Goal: Task Accomplishment & Management: Use online tool/utility

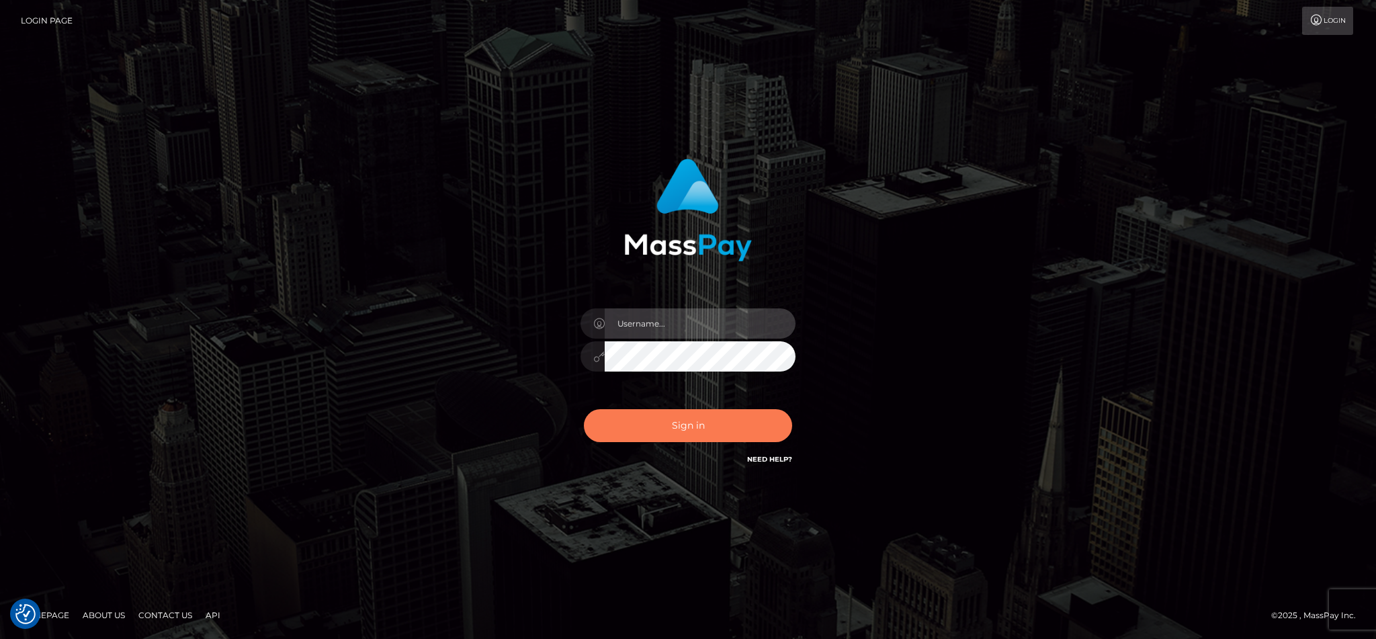
type input "cgomez.nvision"
click at [654, 418] on button "Sign in" at bounding box center [688, 425] width 208 height 33
type input "cgomez.nvision"
click at [664, 406] on div "Sign in Need Help?" at bounding box center [687, 431] width 235 height 60
click at [637, 436] on button "Sign in" at bounding box center [688, 425] width 208 height 33
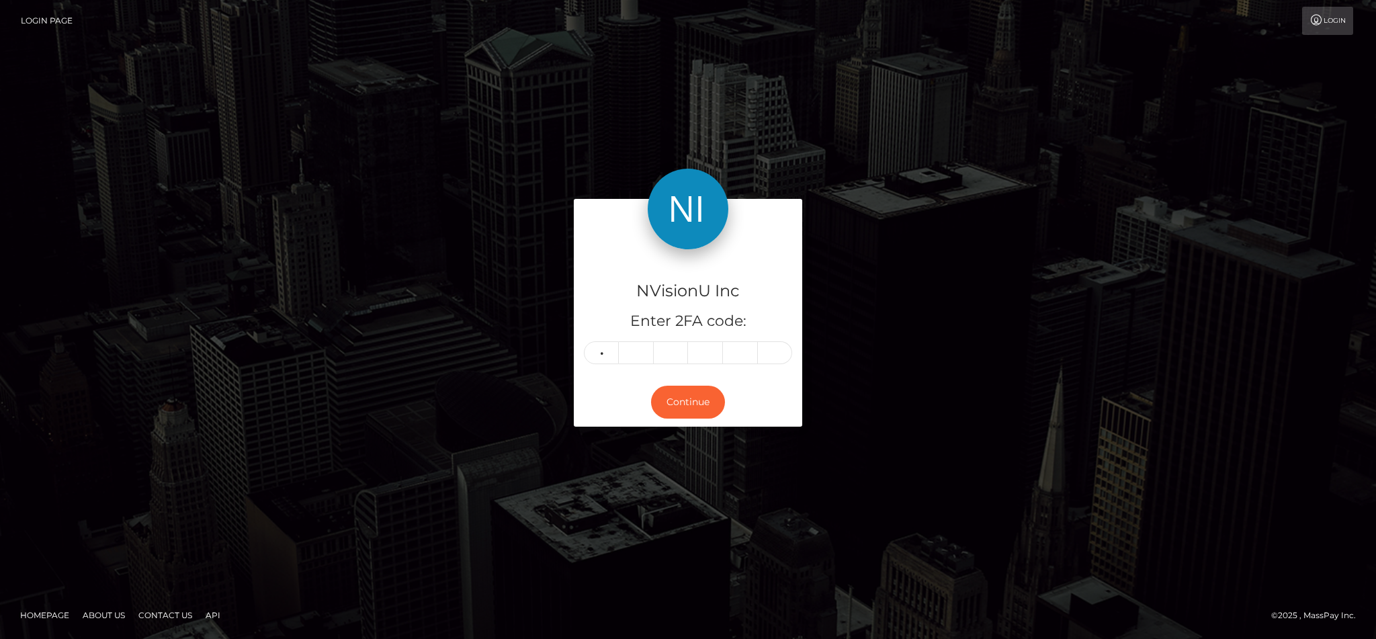
type input "0"
type input "8"
type input "5"
type input "0"
type input "5"
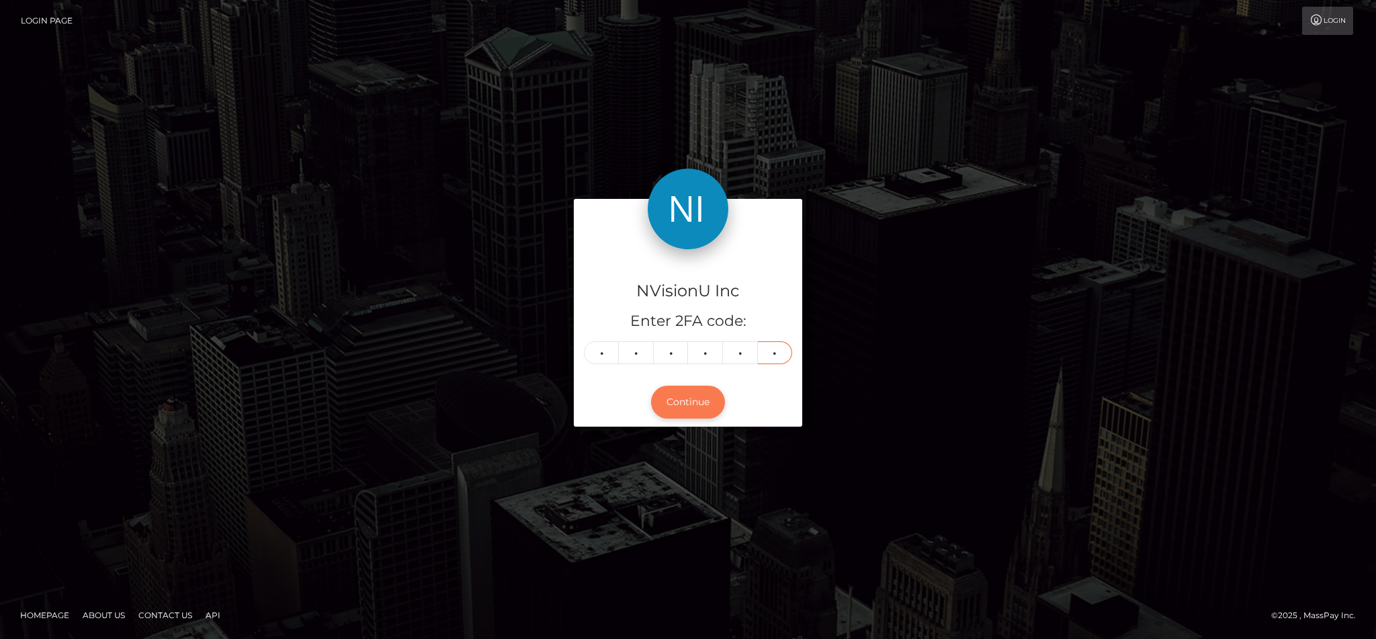
type input "6"
click at [703, 396] on button "Continue" at bounding box center [688, 402] width 74 height 33
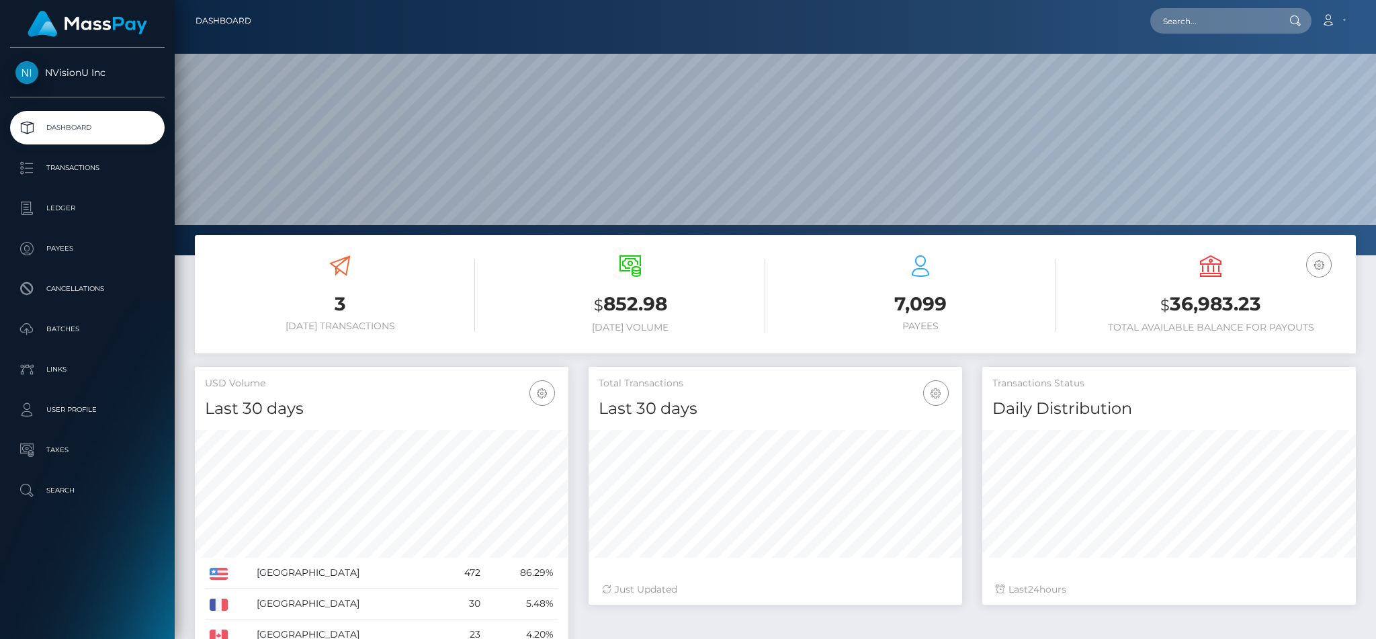
scroll to position [238, 373]
click at [67, 339] on p "Batches" at bounding box center [87, 329] width 144 height 20
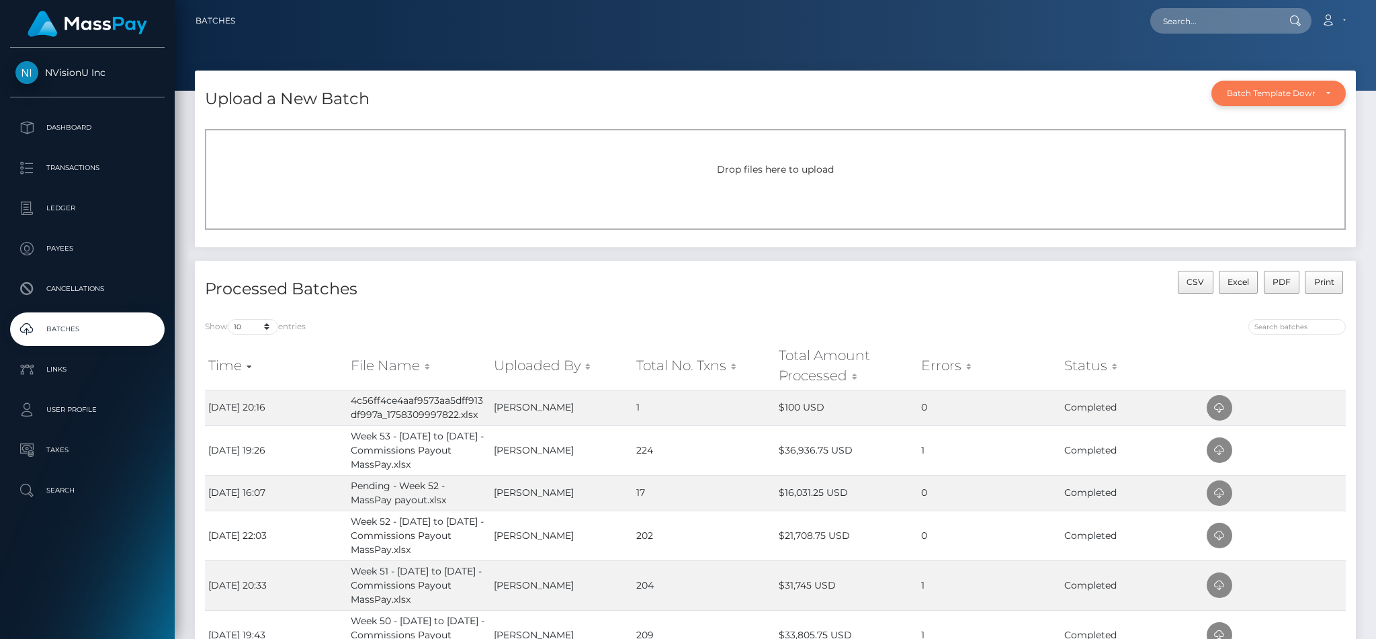
click at [1232, 88] on div "Batch Template Download" at bounding box center [1271, 93] width 88 height 11
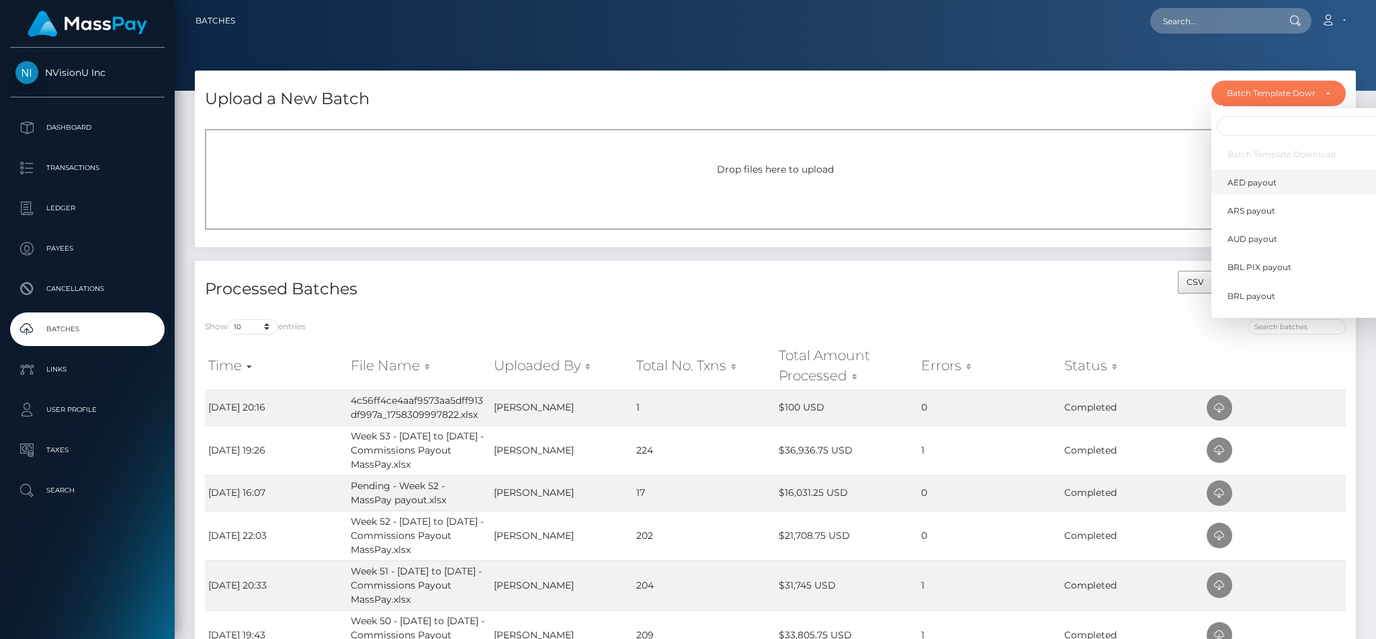
click at [1248, 181] on span "AED payout" at bounding box center [1251, 183] width 49 height 12
select select "/batch_templates/AED payout.xlsx"
select select
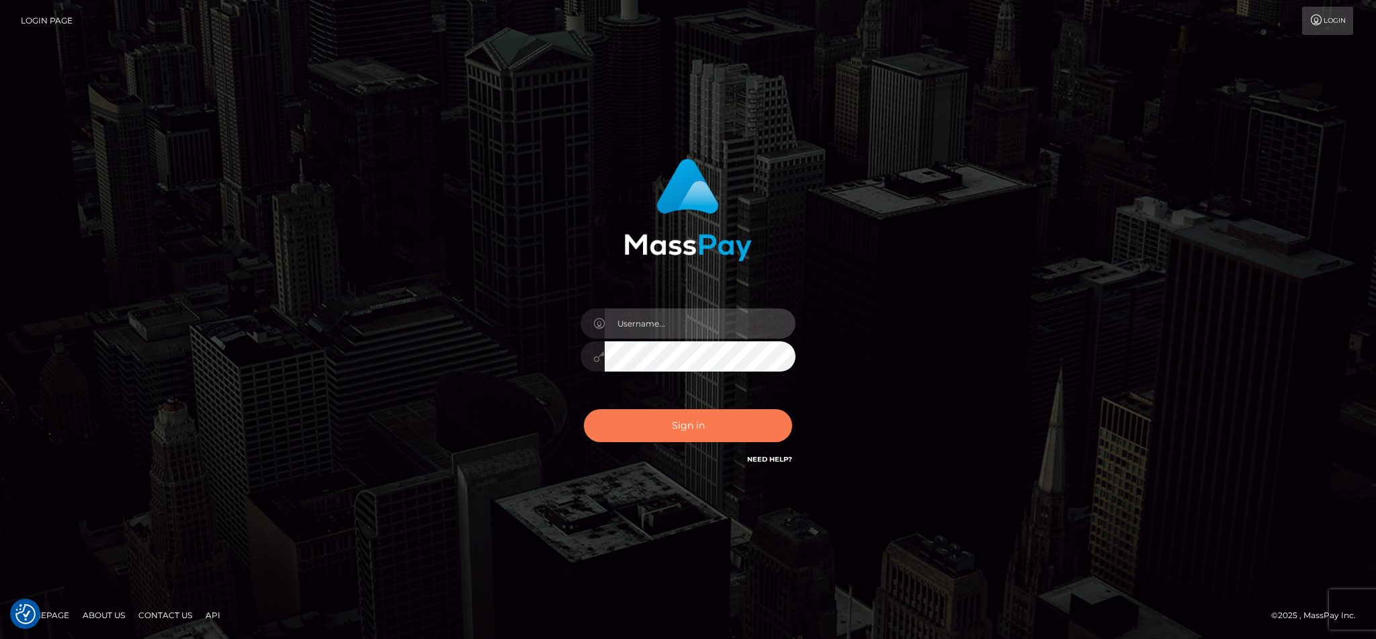
type input "cgomez.nvision"
click at [637, 419] on button "Sign in" at bounding box center [688, 425] width 208 height 33
type input "cgomez.nvision"
click at [637, 419] on button "Sign in" at bounding box center [688, 425] width 208 height 33
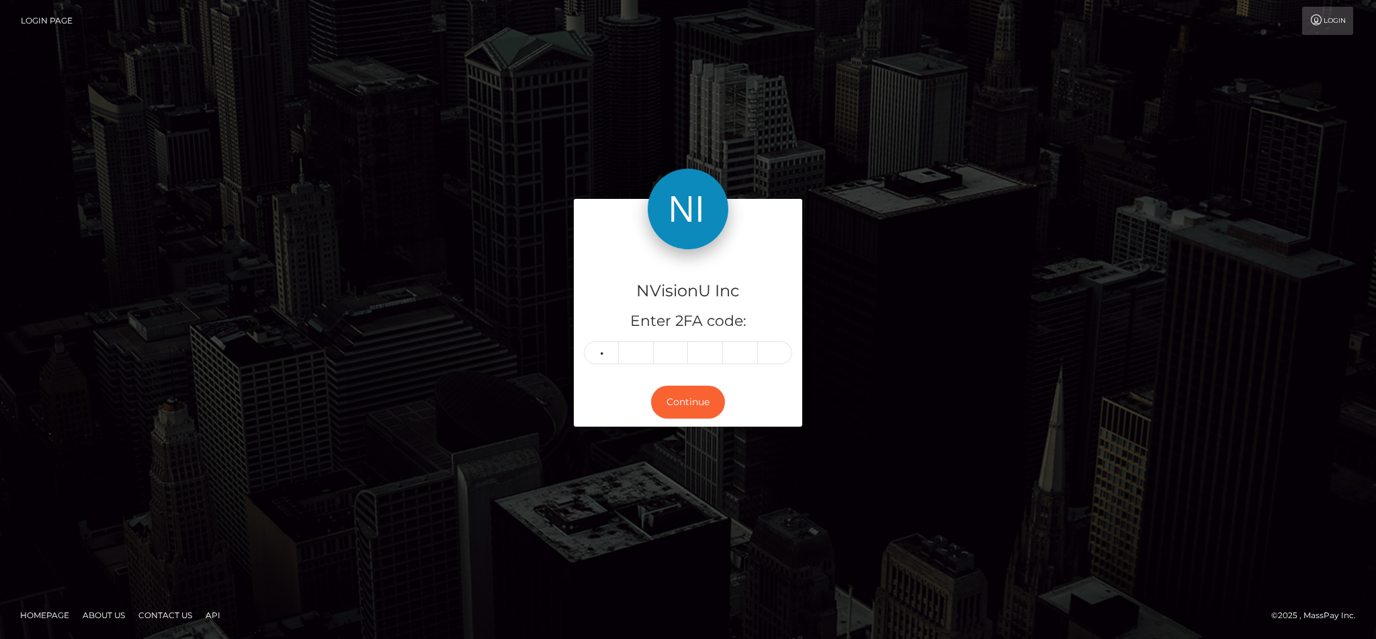
type input "3"
type input "7"
type input "6"
type input "3"
type input "1"
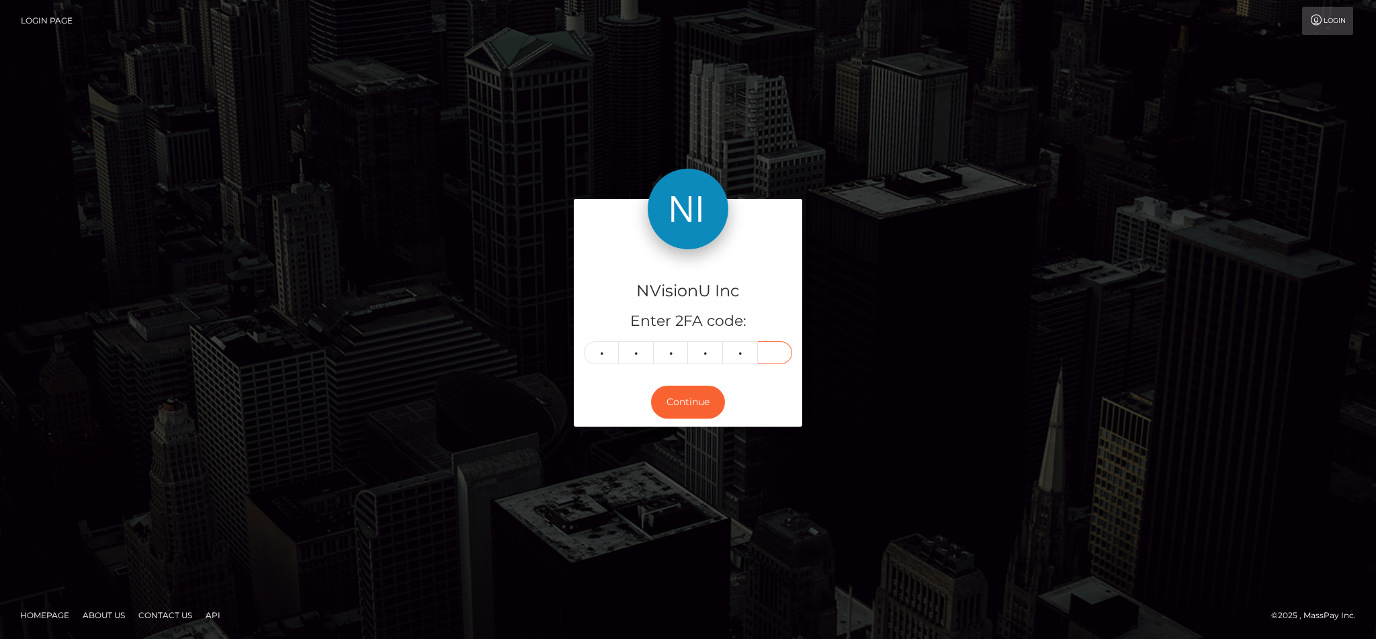
type input "9"
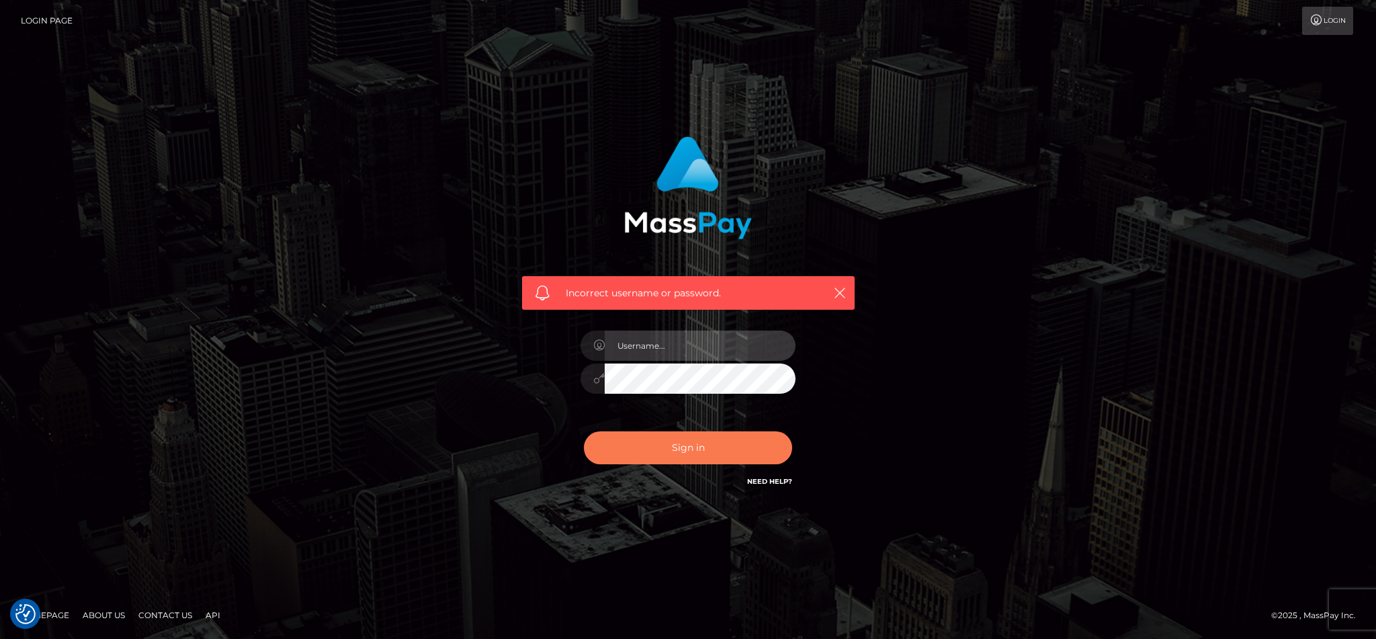
type input "cgomez.nvision"
click at [652, 452] on button "Sign in" at bounding box center [688, 447] width 208 height 33
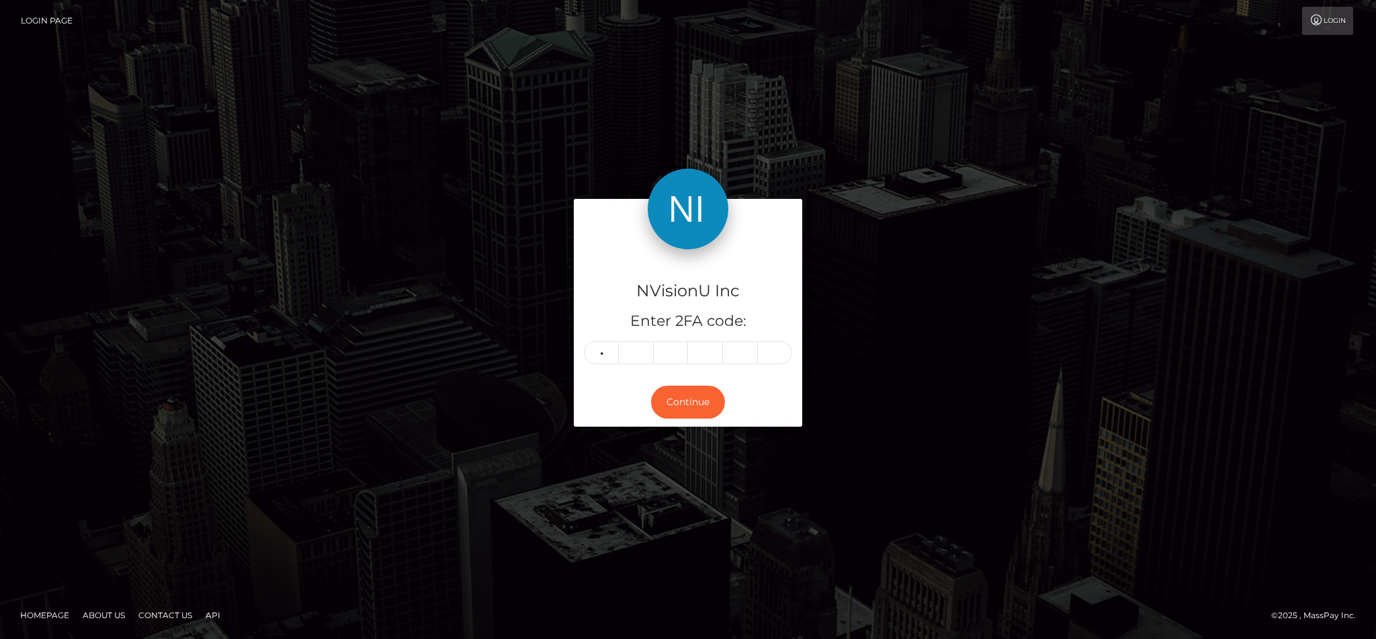
type input "2"
type input "0"
type input "5"
type input "3"
type input "1"
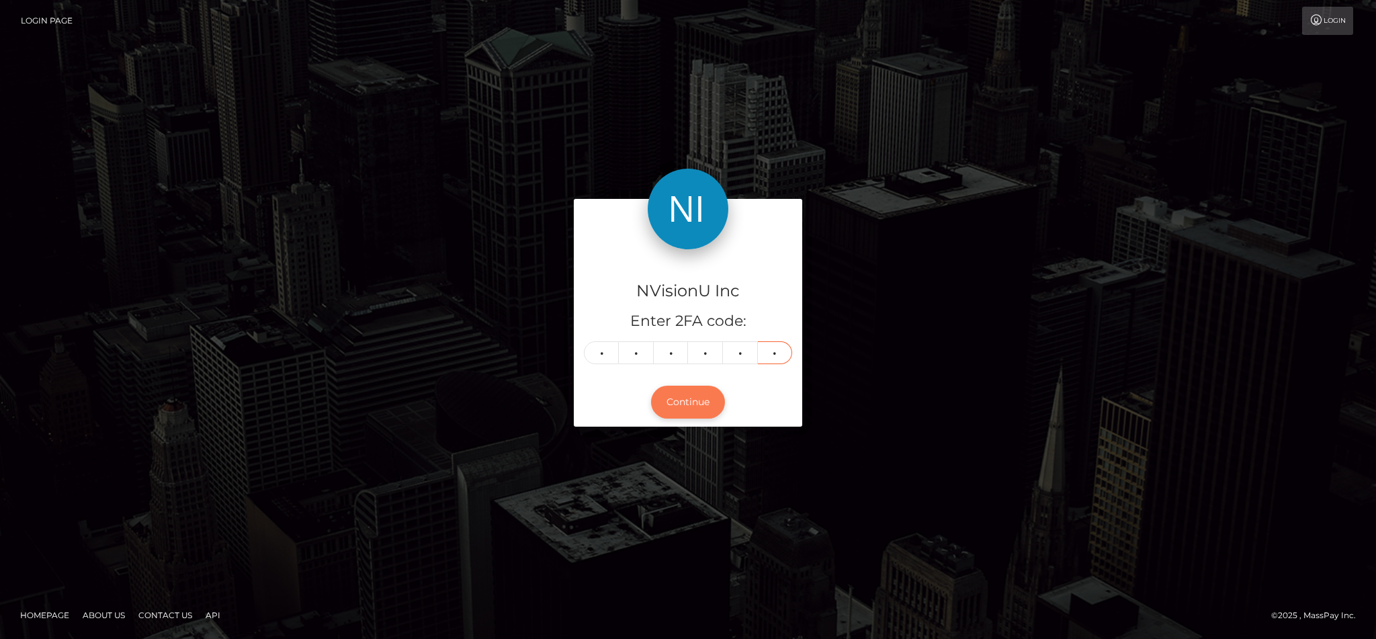
type input "9"
click at [691, 413] on button "Continue" at bounding box center [688, 402] width 74 height 33
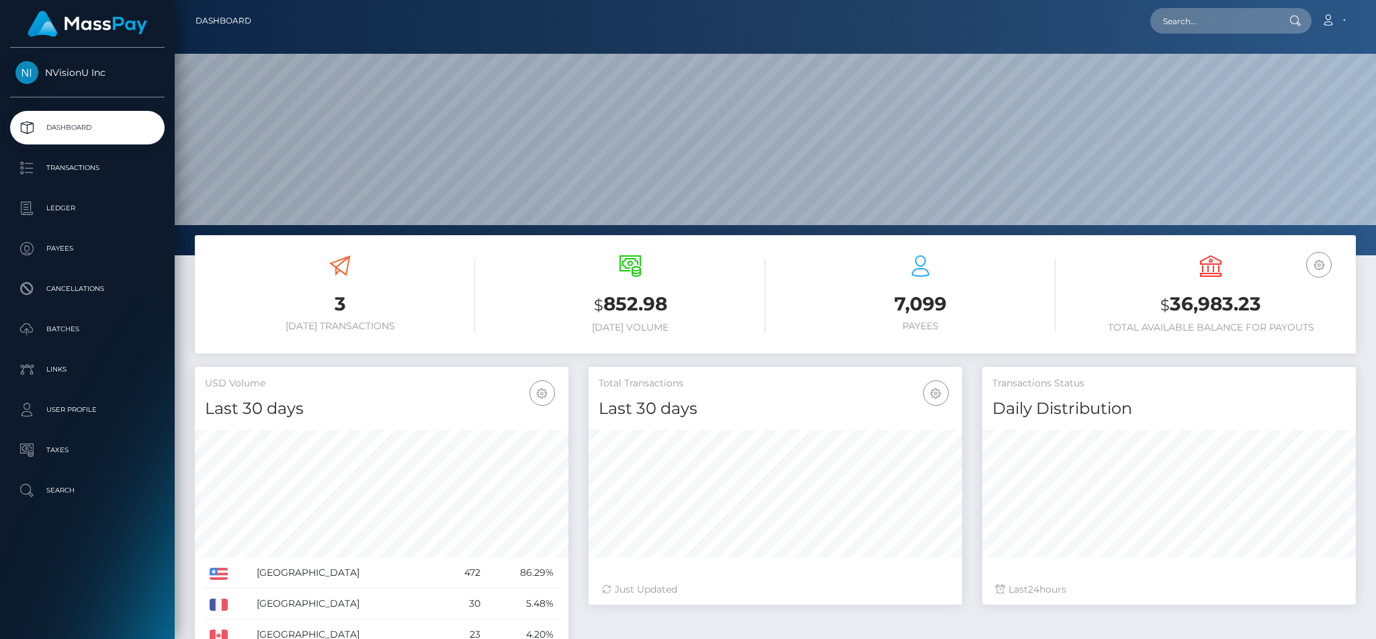
scroll to position [238, 373]
click at [56, 322] on p "Batches" at bounding box center [87, 329] width 144 height 20
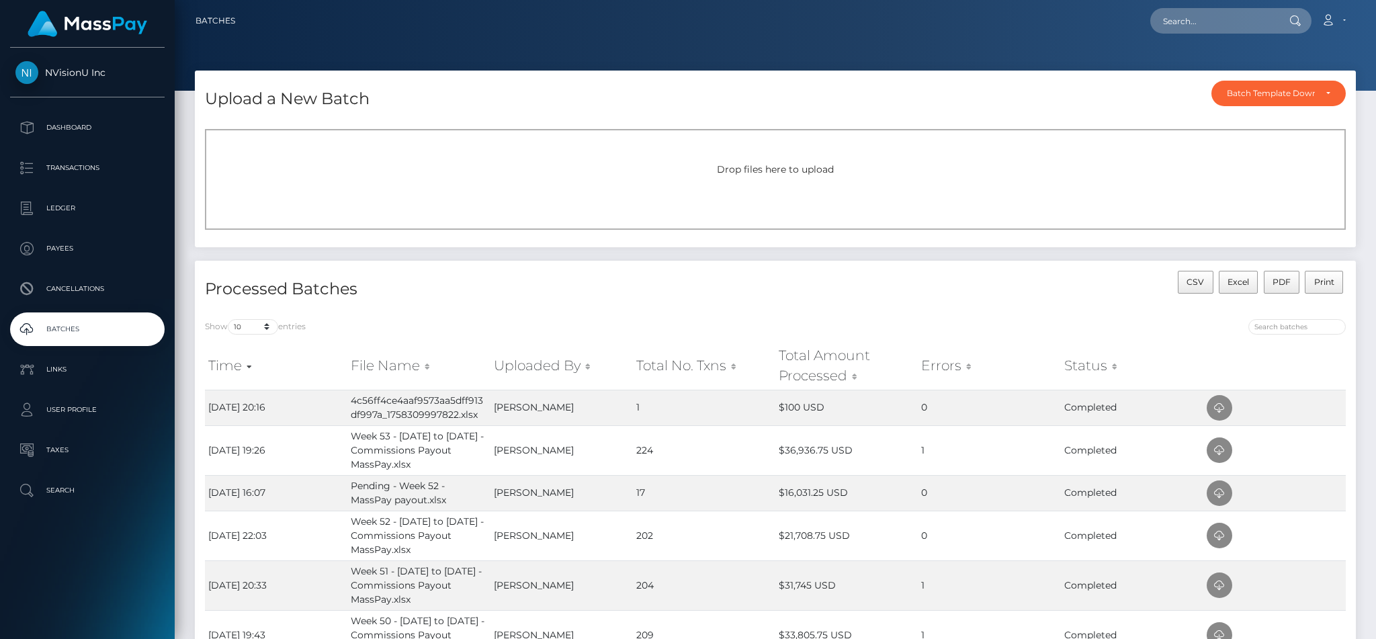
click at [425, 183] on div "Drop files here to upload" at bounding box center [775, 179] width 1141 height 101
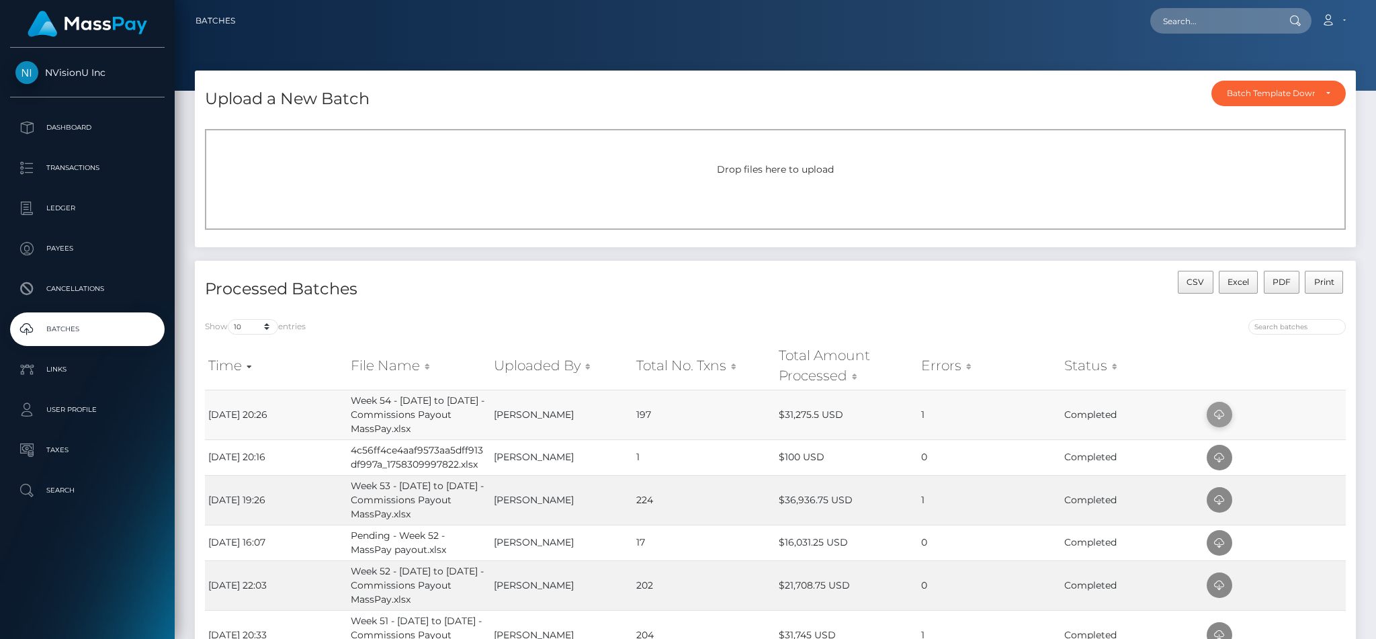
click at [1222, 414] on icon at bounding box center [1219, 414] width 16 height 17
click at [390, 130] on div "Drop files here to upload" at bounding box center [775, 179] width 1141 height 101
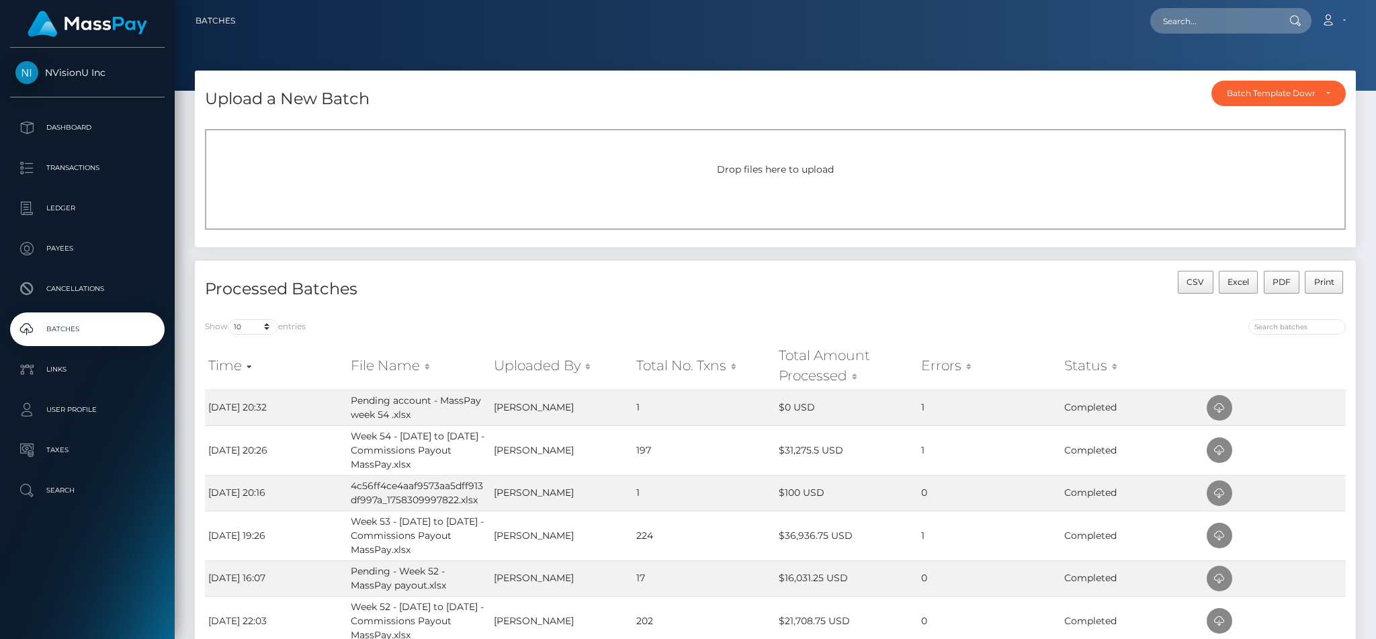
click at [438, 140] on div "Drop files here to upload" at bounding box center [775, 179] width 1141 height 101
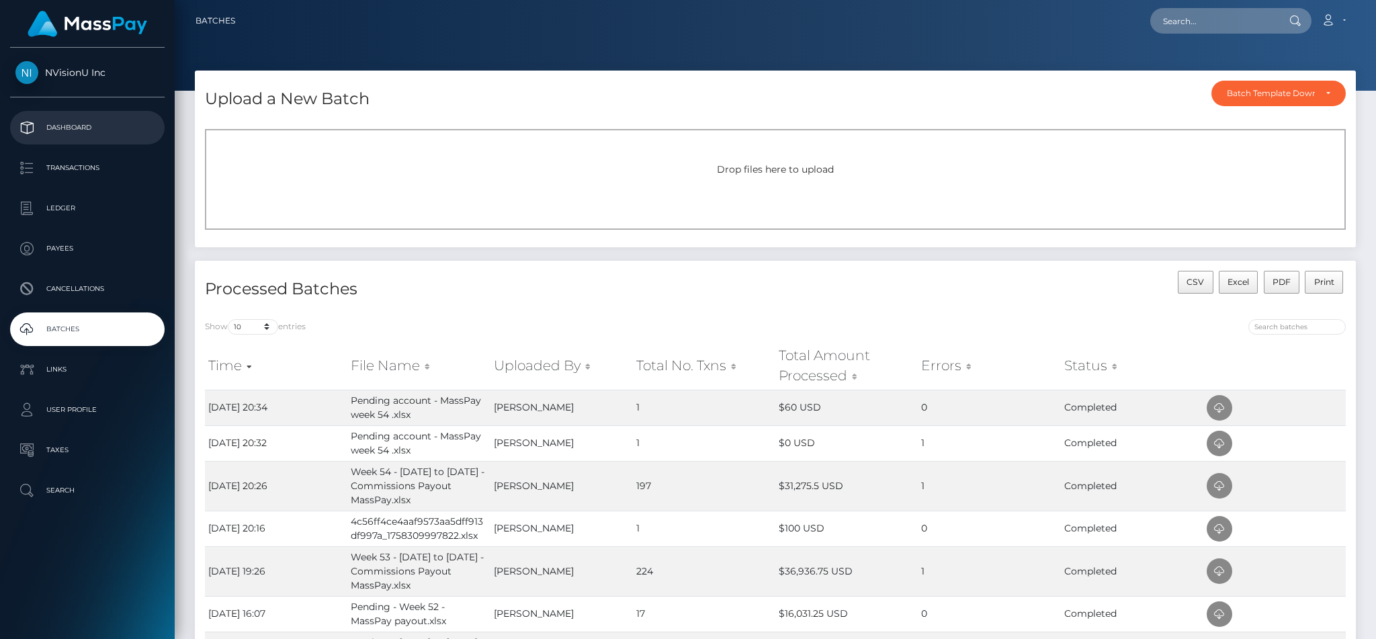
click at [83, 118] on p "Dashboard" at bounding box center [87, 128] width 144 height 20
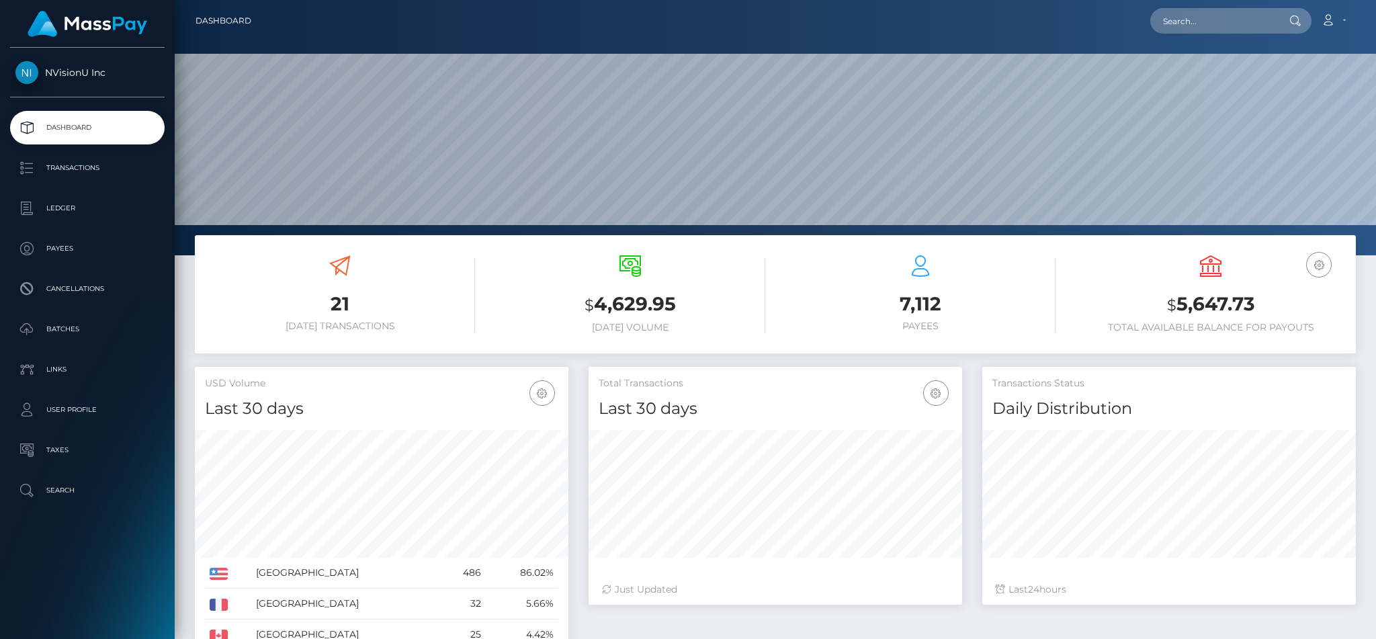
scroll to position [238, 373]
click at [1196, 16] on input "text" at bounding box center [1213, 21] width 126 height 26
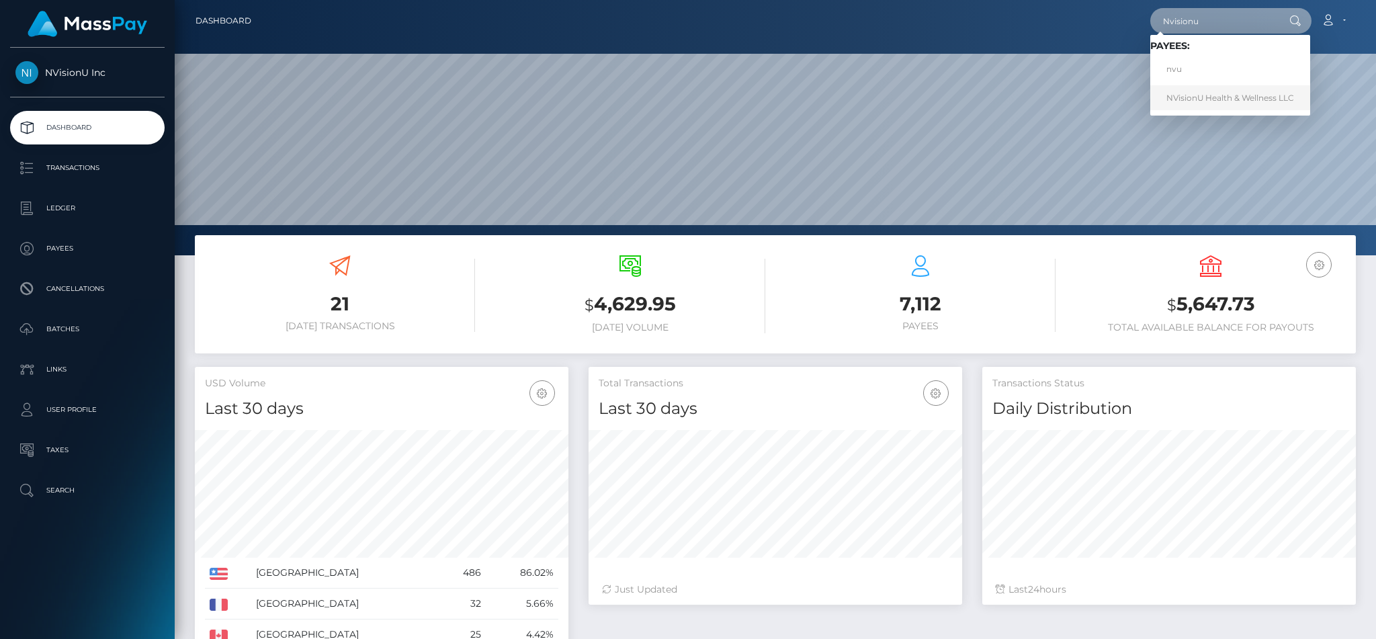
type input "Nvisionu"
click at [1252, 89] on link "NVisionU Health & Wellness LLC" at bounding box center [1230, 97] width 160 height 25
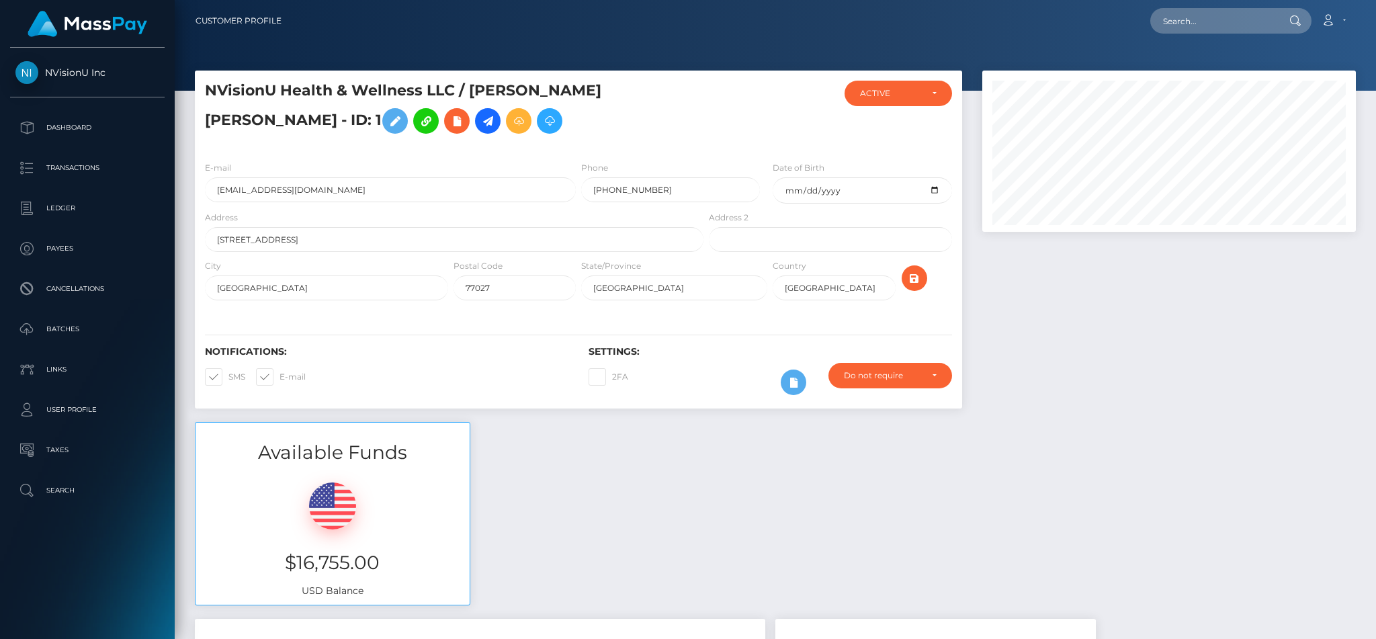
scroll to position [161, 373]
click at [511, 130] on icon at bounding box center [519, 121] width 16 height 17
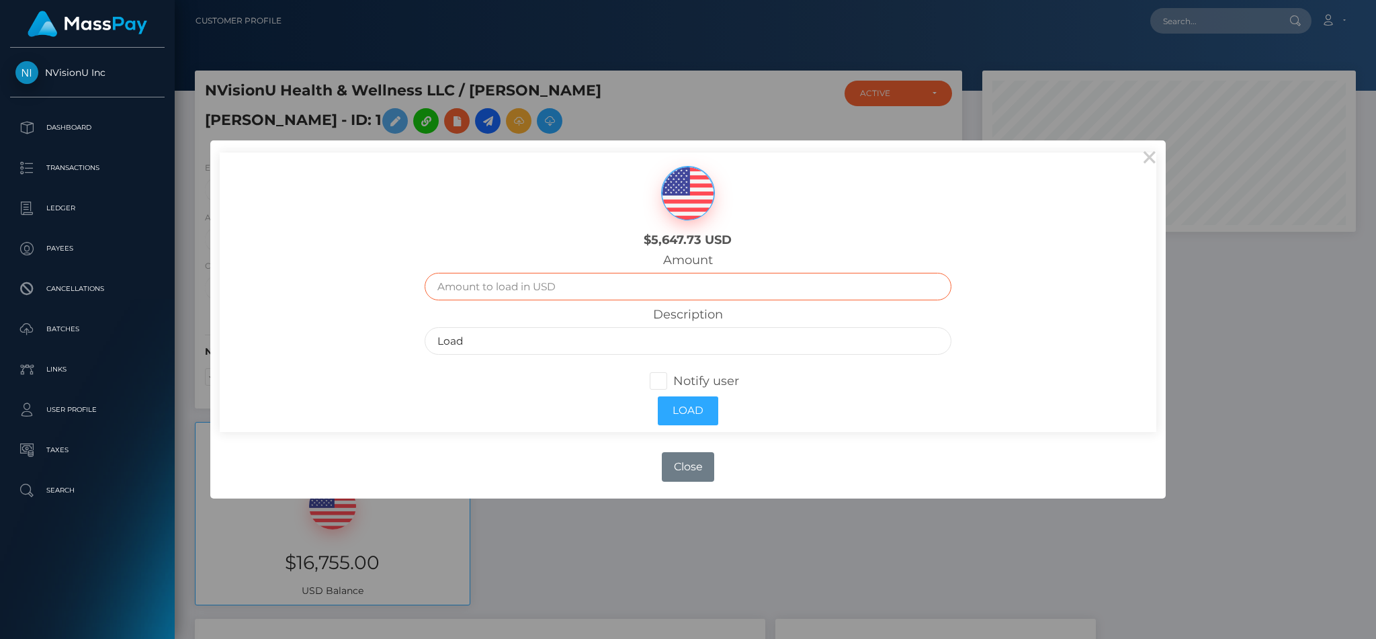
click at [491, 280] on input "text" at bounding box center [688, 287] width 526 height 28
type input "5000"
click at [453, 340] on input "Load" at bounding box center [688, 341] width 526 height 28
click at [474, 340] on input "Load" at bounding box center [688, 341] width 526 height 28
type input "L"
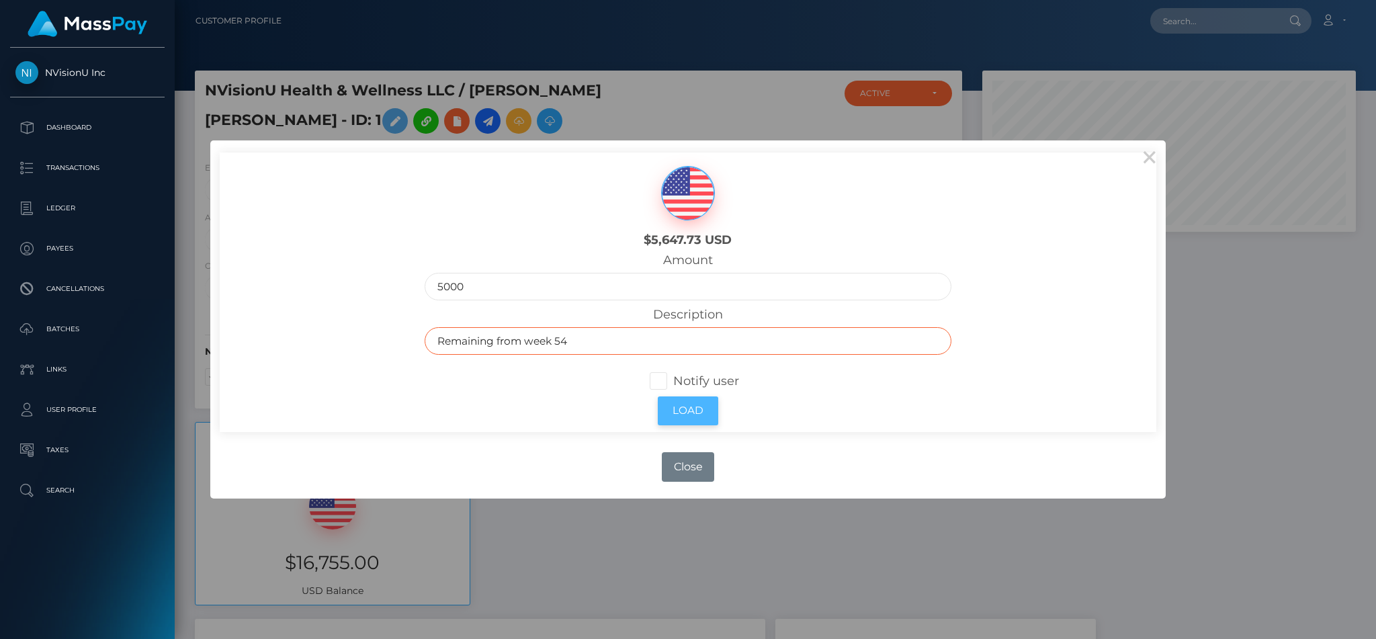
type input "Remaining from week 54"
click at [674, 407] on button "Load" at bounding box center [688, 410] width 60 height 29
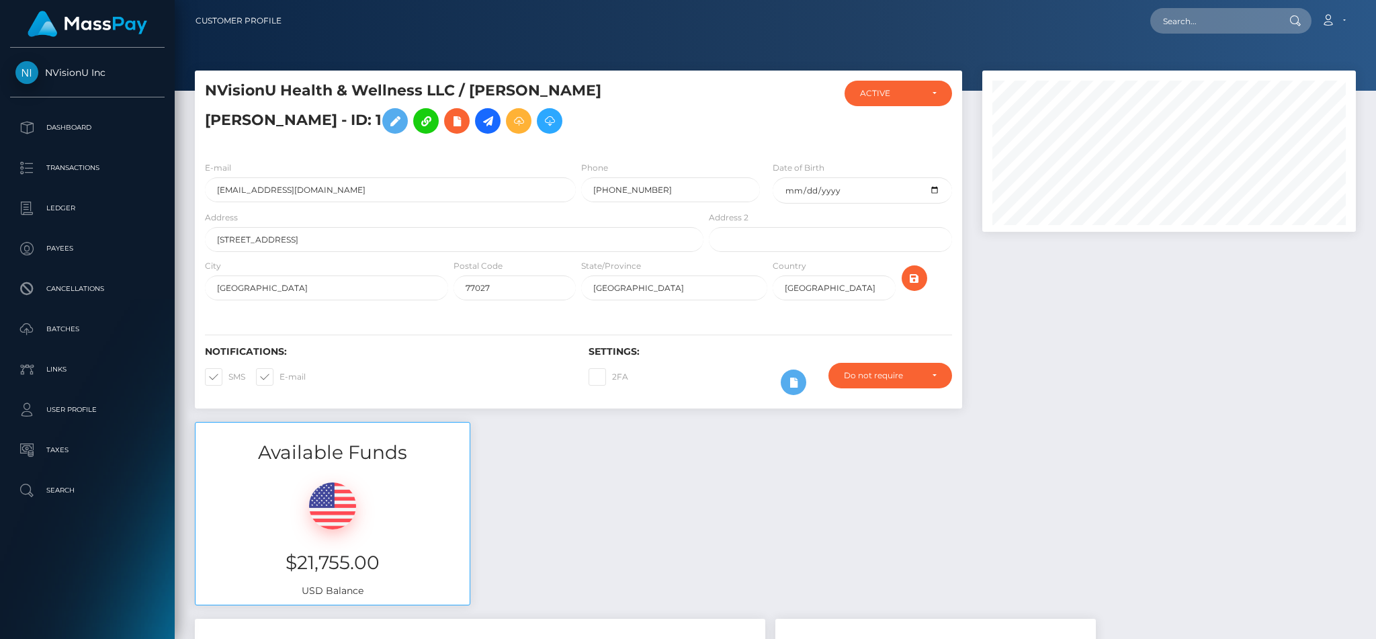
scroll to position [176, 0]
